Goal: Find specific page/section: Find specific page/section

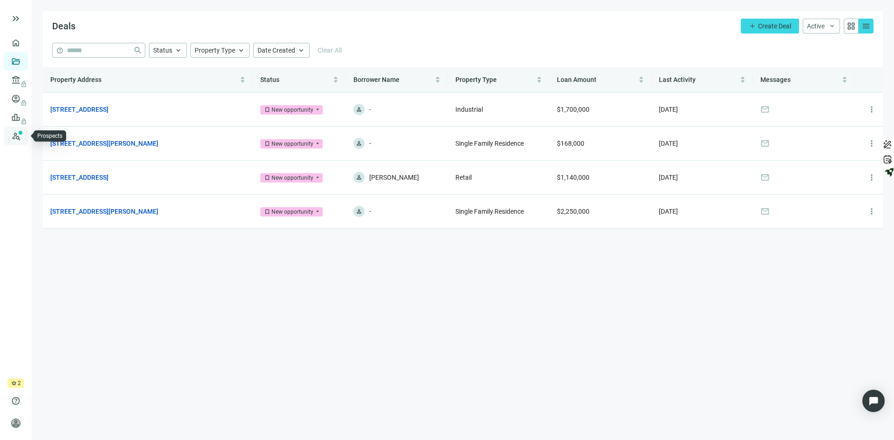
click at [23, 135] on link "Prospects New" at bounding box center [38, 136] width 30 height 19
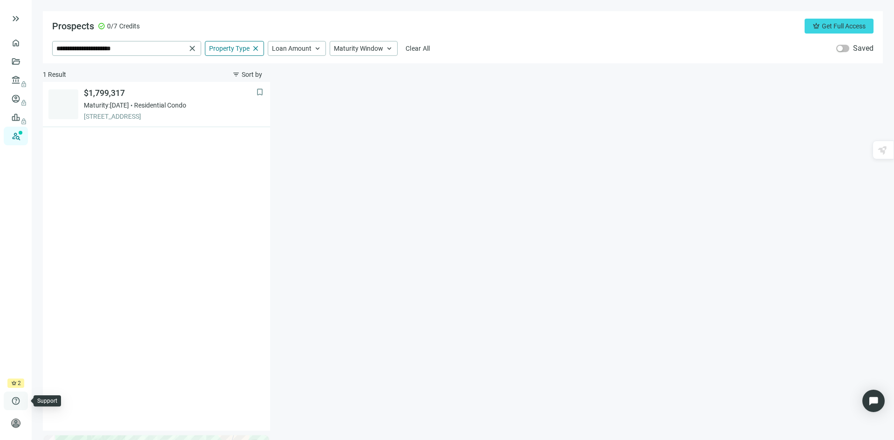
click at [17, 405] on span "help" at bounding box center [15, 400] width 9 height 9
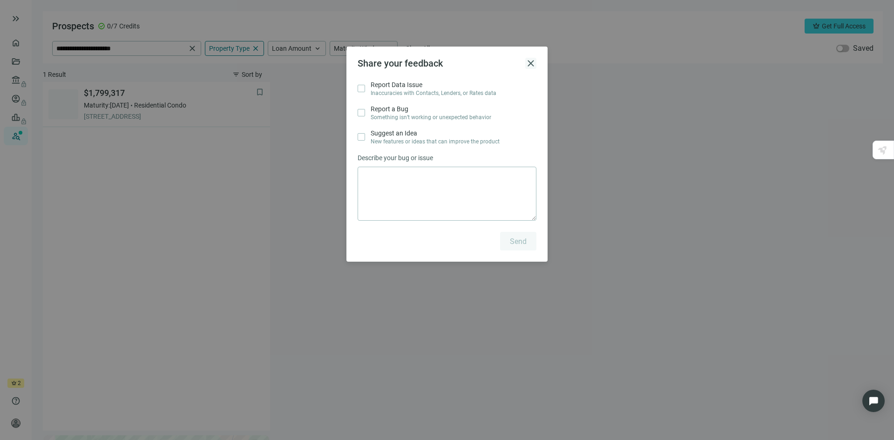
click at [531, 62] on span "close" at bounding box center [530, 63] width 11 height 11
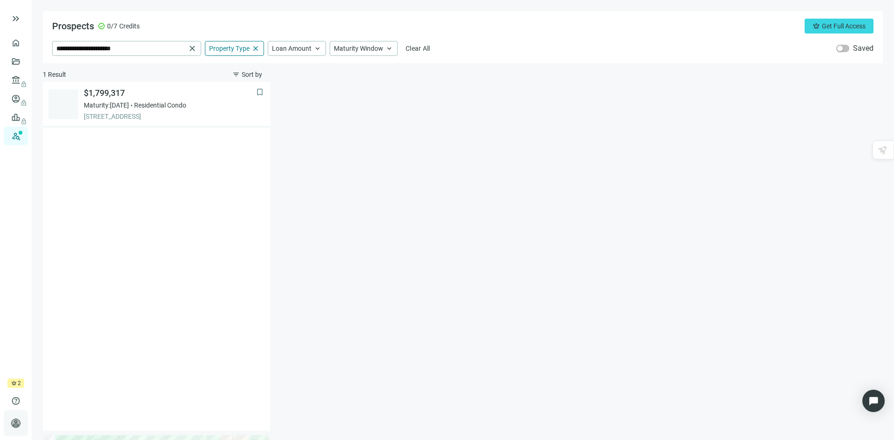
click at [13, 421] on span "person" at bounding box center [15, 423] width 9 height 9
click at [374, 314] on div at bounding box center [578, 249] width 609 height 364
